Goal: Information Seeking & Learning: Find specific fact

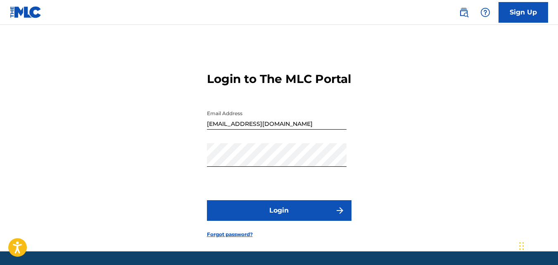
click at [282, 220] on button "Login" at bounding box center [279, 210] width 145 height 21
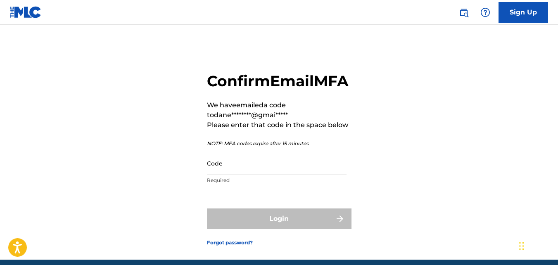
click at [229, 175] on input "Code" at bounding box center [277, 164] width 140 height 24
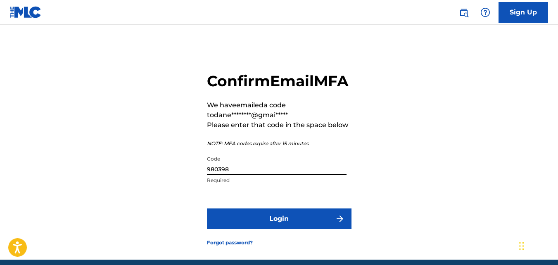
type input "980398"
click at [290, 229] on button "Login" at bounding box center [279, 219] width 145 height 21
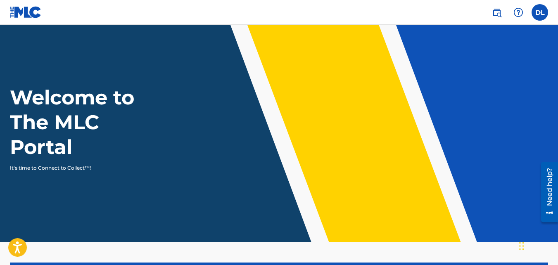
click at [538, 16] on label at bounding box center [540, 12] width 17 height 17
click at [540, 12] on input "DL [PERSON_NAME] [EMAIL_ADDRESS][DOMAIN_NAME] Profile Log out" at bounding box center [540, 12] width 0 height 0
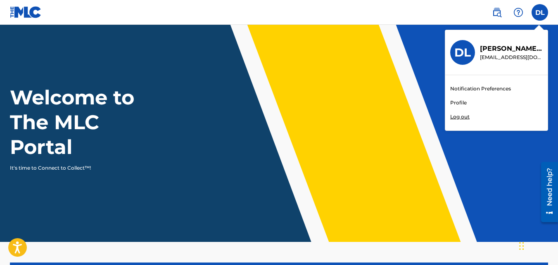
click at [500, 14] on img at bounding box center [497, 12] width 10 height 10
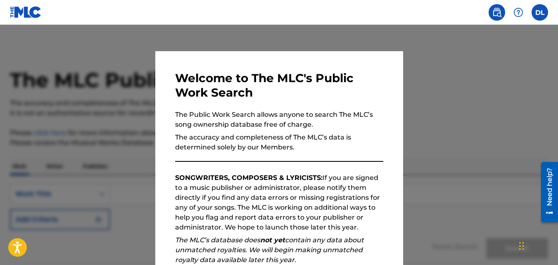
click at [453, 190] on div at bounding box center [279, 157] width 558 height 265
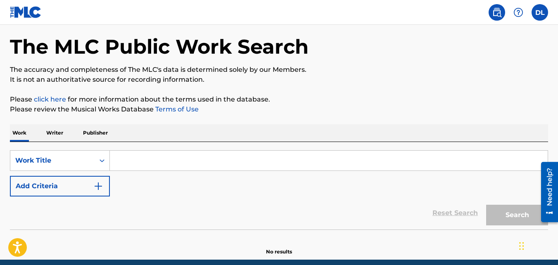
scroll to position [31, 0]
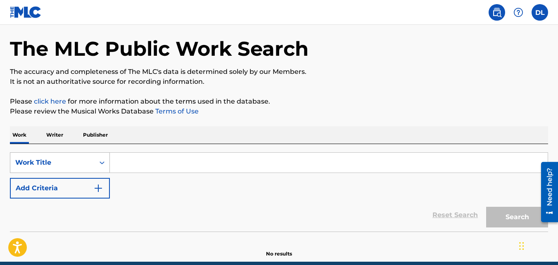
click at [93, 162] on div "Work Title" at bounding box center [60, 162] width 100 height 21
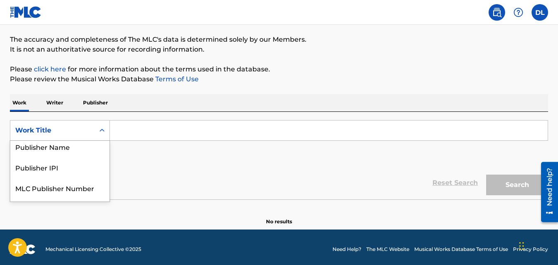
scroll to position [76, 0]
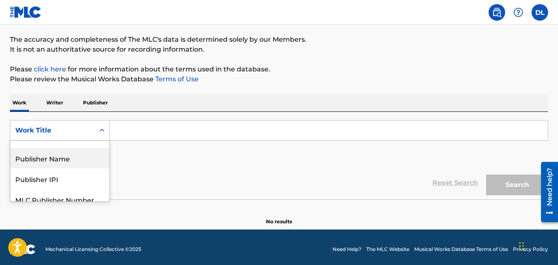
click at [70, 154] on div "Publisher Name" at bounding box center [59, 158] width 99 height 21
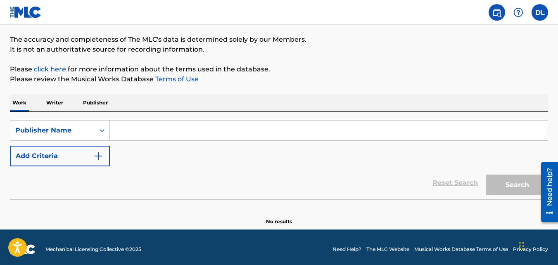
click at [134, 121] on input "Search Form" at bounding box center [329, 131] width 438 height 20
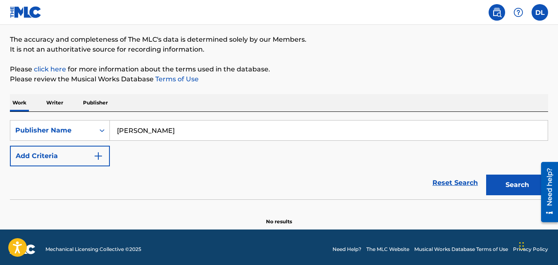
type input "[PERSON_NAME]"
click at [486, 175] on button "Search" at bounding box center [517, 185] width 62 height 21
click at [513, 177] on button "Search" at bounding box center [517, 185] width 62 height 21
click at [106, 103] on p "Publisher" at bounding box center [96, 102] width 30 height 17
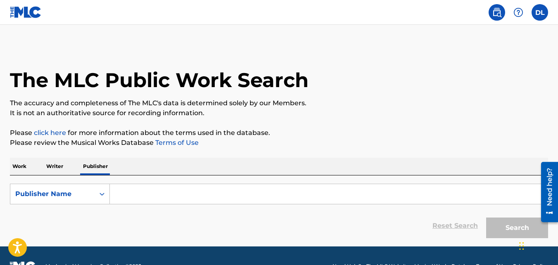
click at [55, 172] on p "Writer" at bounding box center [55, 166] width 22 height 17
click at [170, 197] on input "Search Form" at bounding box center [329, 194] width 438 height 20
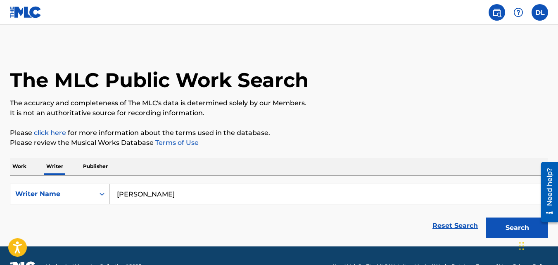
type input "[PERSON_NAME]"
click at [486, 218] on button "Search" at bounding box center [517, 228] width 62 height 21
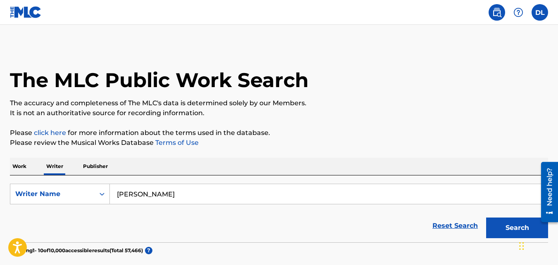
click at [13, 169] on p "Work" at bounding box center [19, 166] width 19 height 17
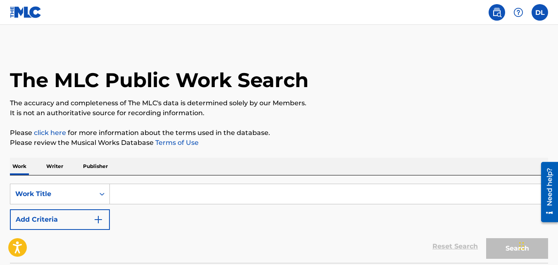
click at [535, 10] on label at bounding box center [540, 12] width 17 height 17
click at [540, 12] on input "DL [PERSON_NAME] [EMAIL_ADDRESS][DOMAIN_NAME] Notification Preferences Profile …" at bounding box center [540, 12] width 0 height 0
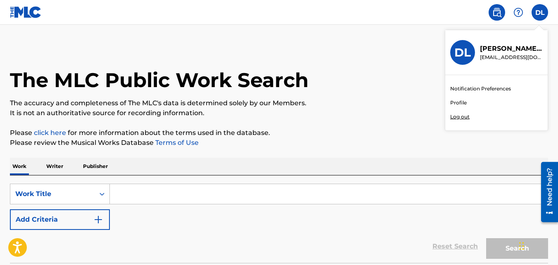
click at [465, 102] on link "Profile" at bounding box center [458, 102] width 17 height 7
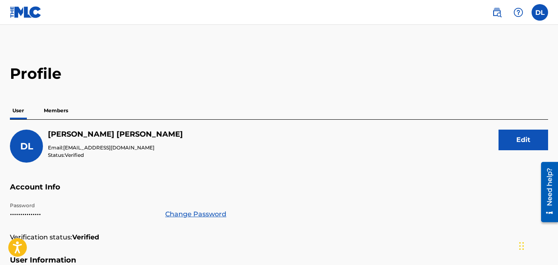
click at [54, 112] on p "Members" at bounding box center [55, 110] width 29 height 17
